Goal: Task Accomplishment & Management: Use online tool/utility

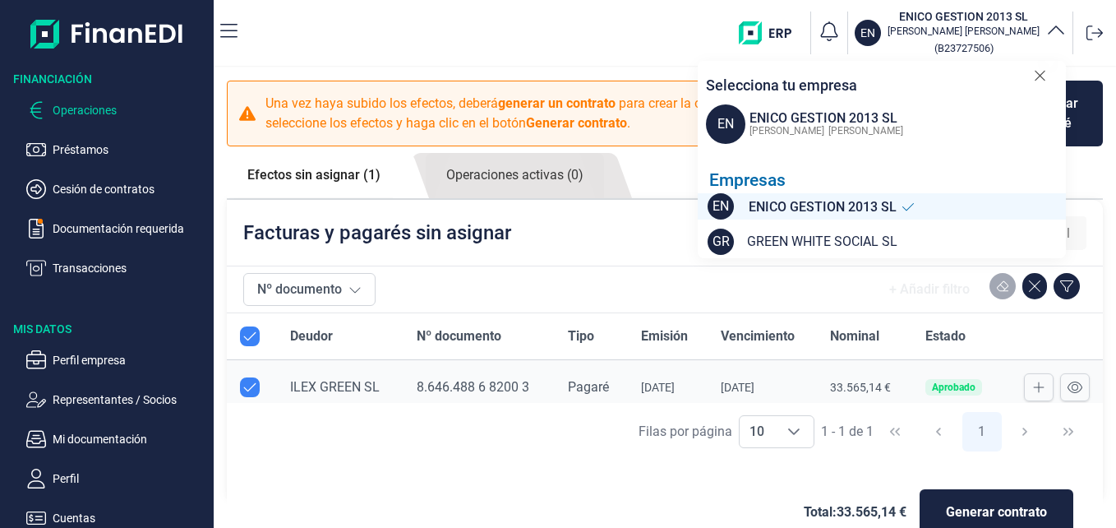
click at [75, 153] on p "Préstamos" at bounding box center [130, 150] width 155 height 20
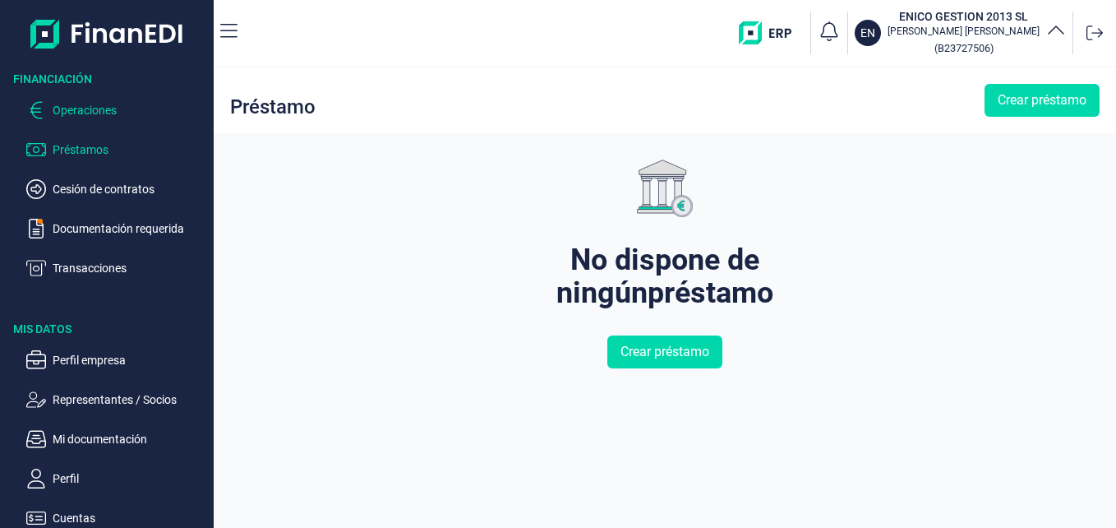
click at [97, 109] on p "Operaciones" at bounding box center [130, 110] width 155 height 20
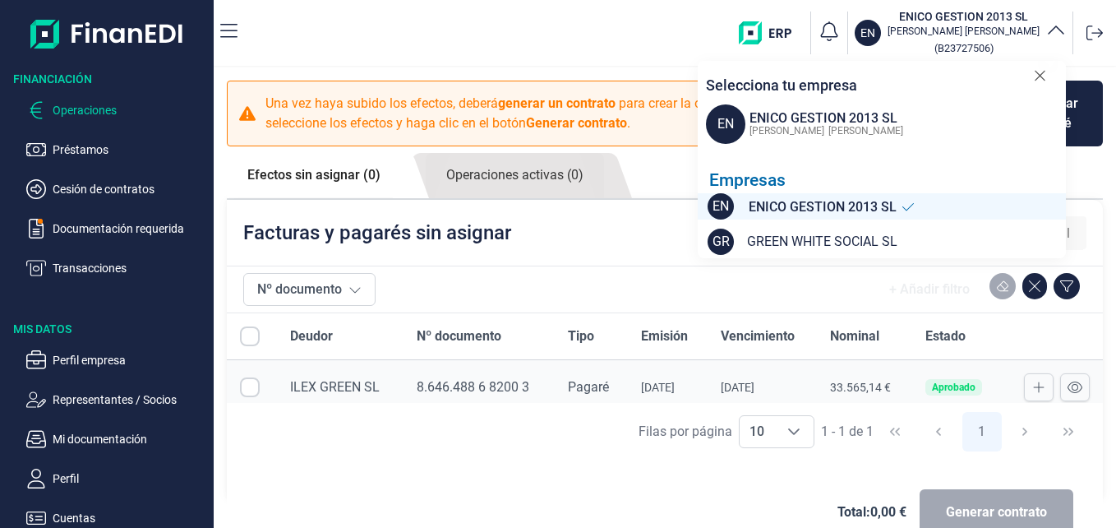
checkbox input "true"
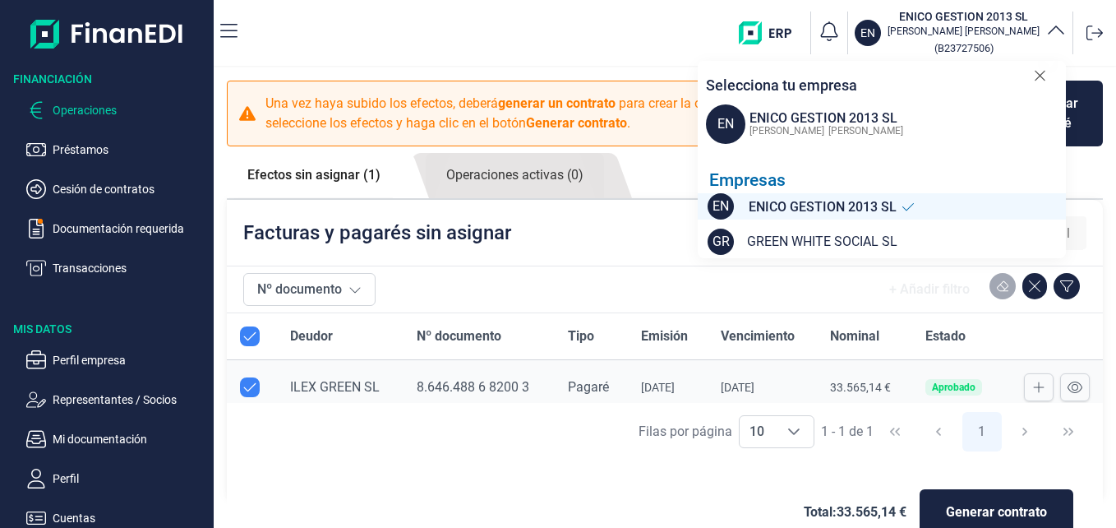
checkbox input "true"
click at [1068, 389] on icon at bounding box center [1075, 387] width 15 height 13
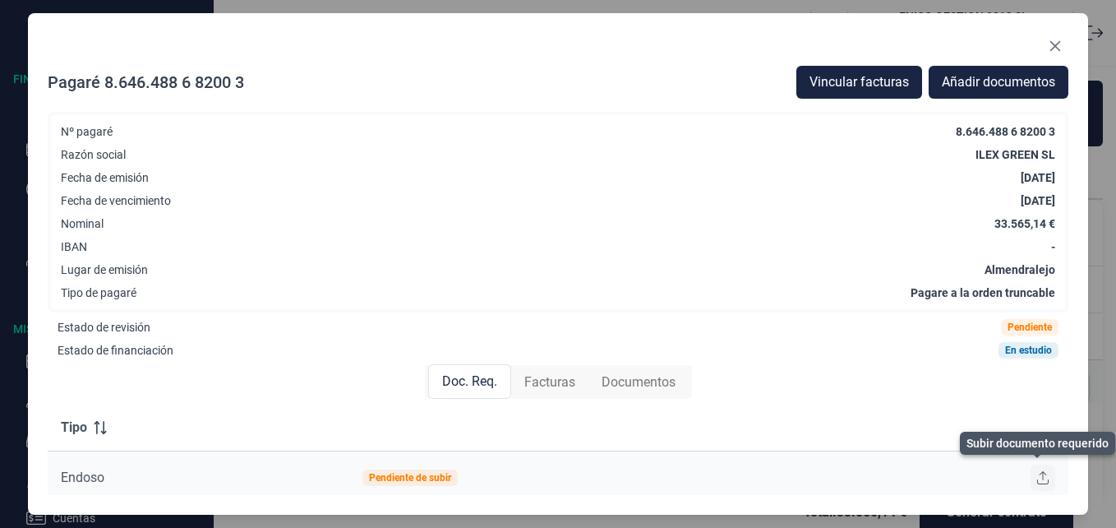
click at [1031, 474] on button at bounding box center [1043, 478] width 25 height 26
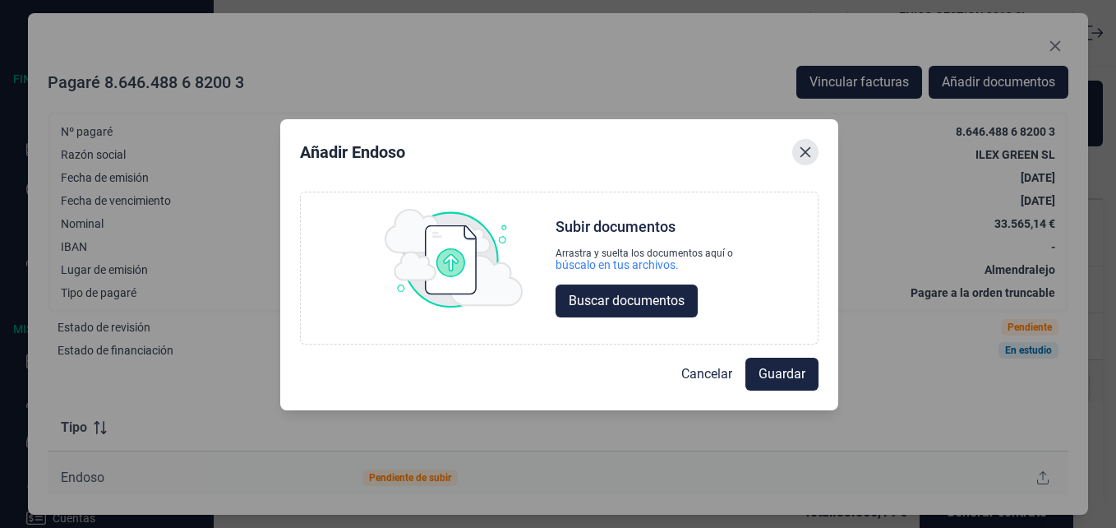
click at [802, 157] on icon "Close" at bounding box center [805, 152] width 13 height 13
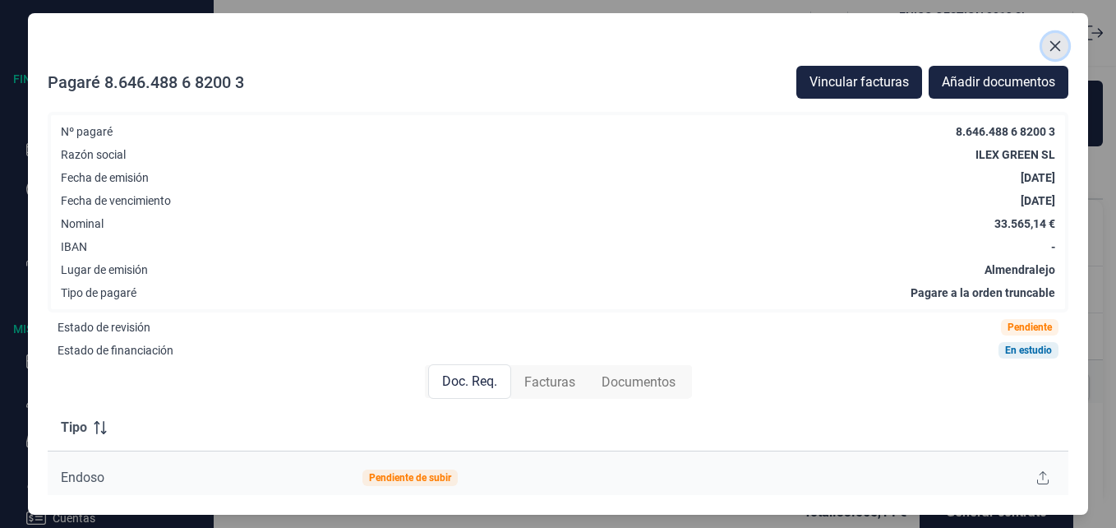
click at [1064, 49] on button "Close" at bounding box center [1055, 46] width 26 height 26
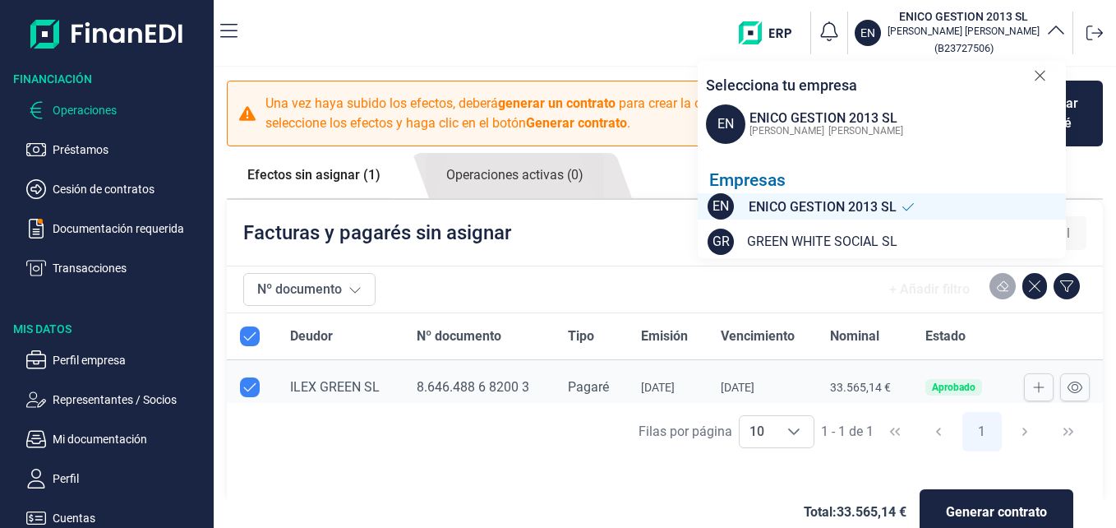
click at [922, 23] on h3 "ENICO GESTION 2013 SL" at bounding box center [964, 16] width 152 height 16
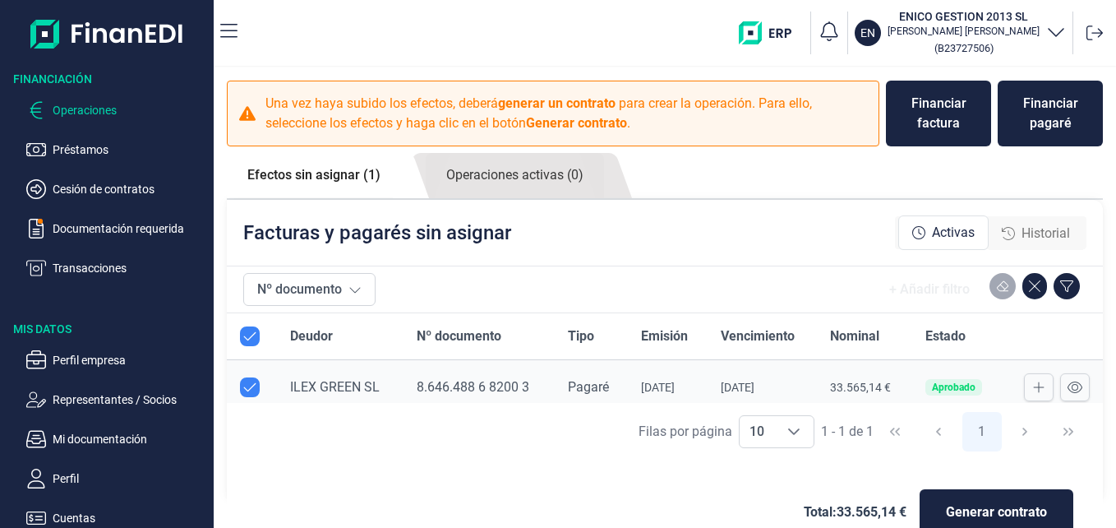
click at [934, 25] on p "[PERSON_NAME]" at bounding box center [964, 31] width 152 height 13
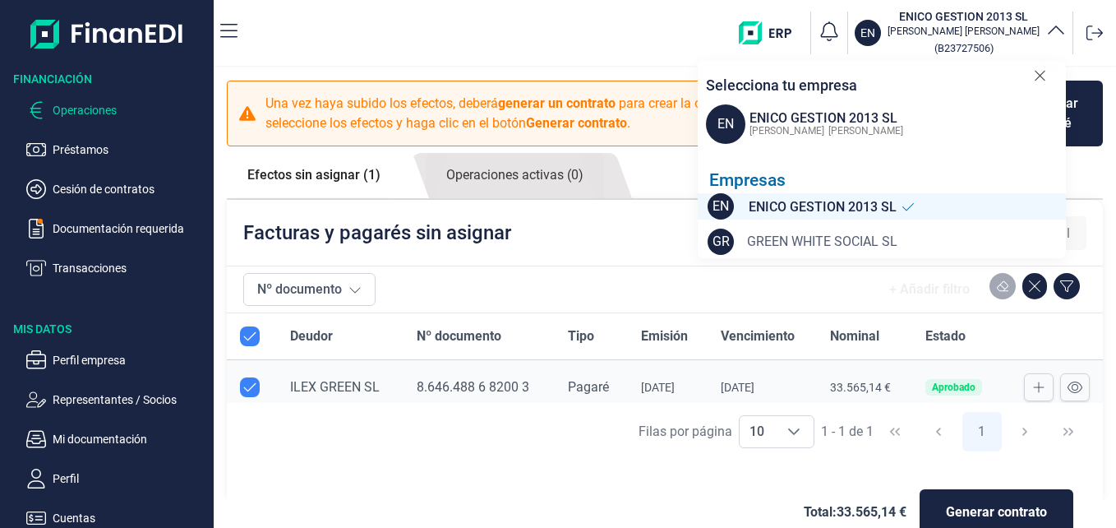
click at [797, 245] on span "GREEN WHITE SOCIAL SL" at bounding box center [822, 242] width 150 height 20
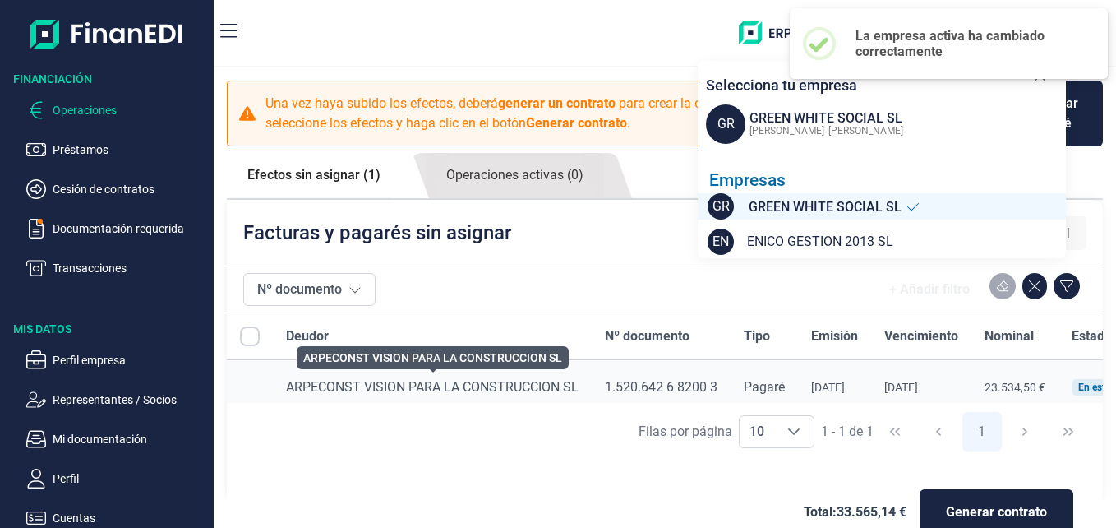
click at [525, 384] on span "ARPECONST VISION PARA LA CONSTRUCCION SL" at bounding box center [432, 387] width 293 height 16
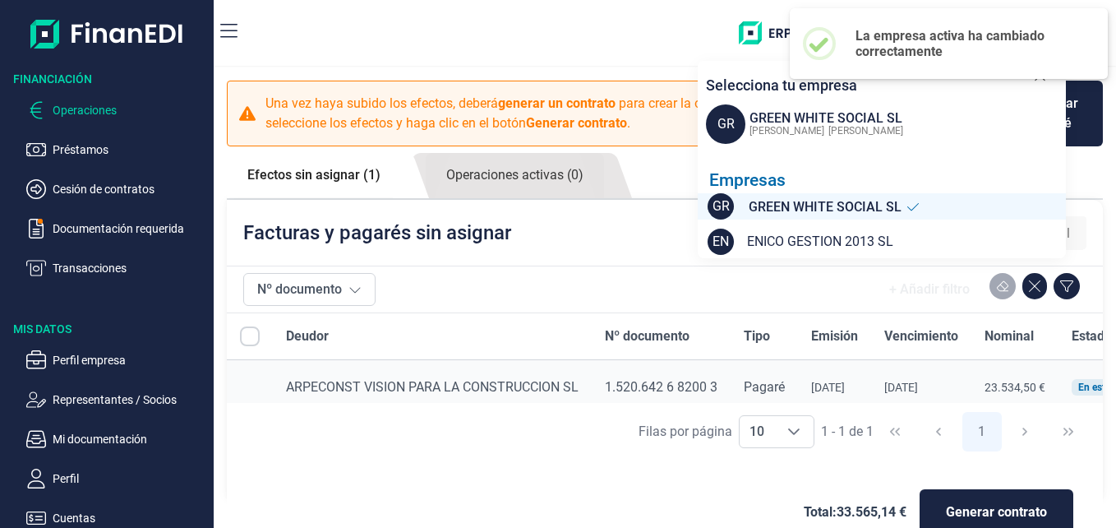
scroll to position [0, 163]
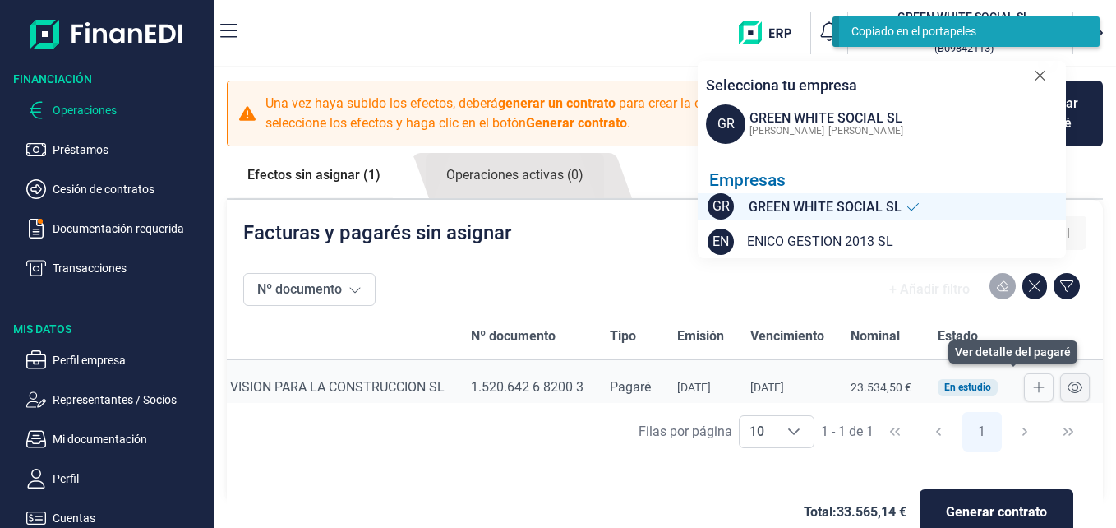
click at [1068, 387] on icon at bounding box center [1075, 387] width 15 height 13
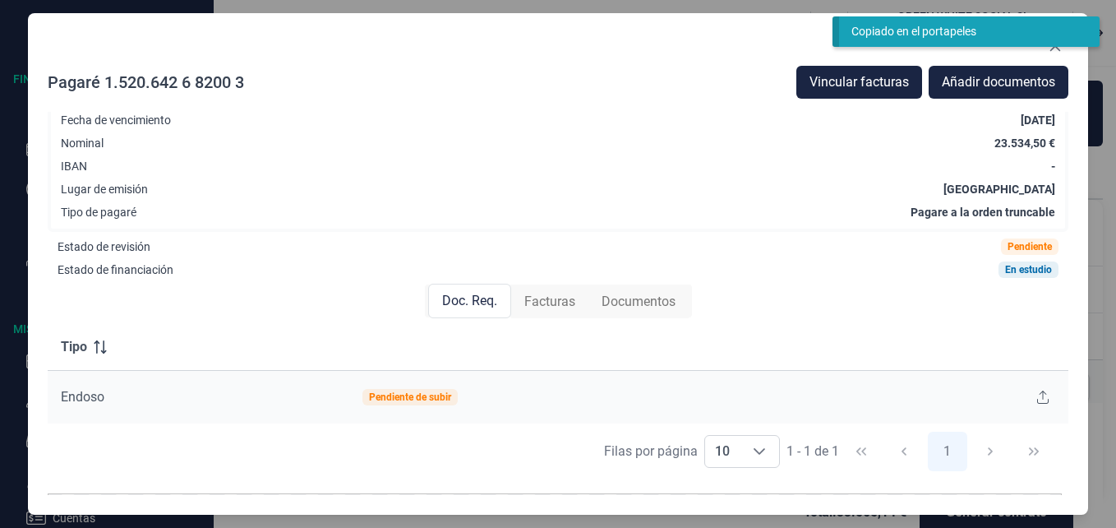
scroll to position [0, 0]
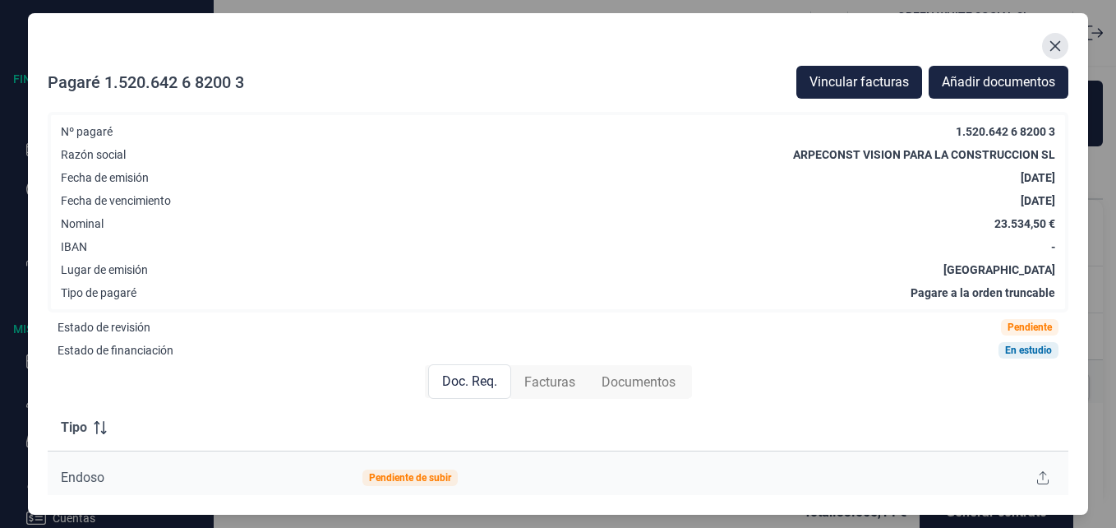
click at [1053, 49] on icon "Close" at bounding box center [1056, 46] width 11 height 11
